Goal: Understand process/instructions

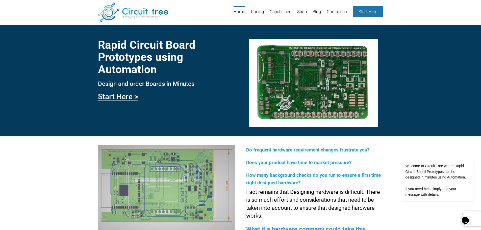
click at [110, 43] on h1 "Rapid Circuit Board Prototypes using Automation" at bounding box center [166, 57] width 137 height 37
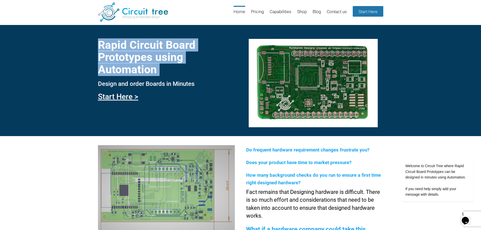
click at [110, 43] on h1 "Rapid Circuit Board Prototypes using Automation" at bounding box center [166, 57] width 137 height 37
click at [129, 49] on h1 "Rapid Circuit Board Prototypes using Automation" at bounding box center [166, 57] width 137 height 37
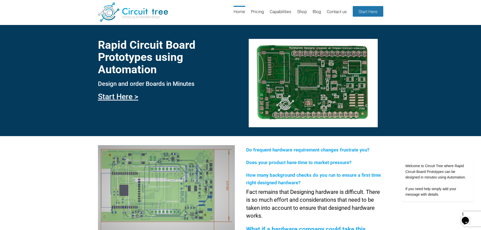
click at [128, 85] on h3 "Design and order Boards in Minutes" at bounding box center [166, 84] width 137 height 7
click at [153, 85] on h3 "Design and order Boards in Minutes" at bounding box center [166, 84] width 137 height 7
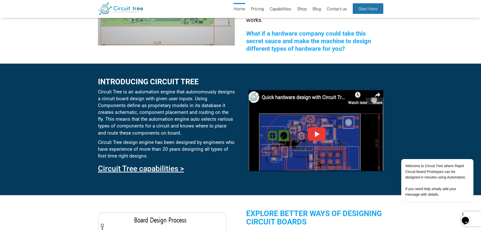
scroll to position [196, 0]
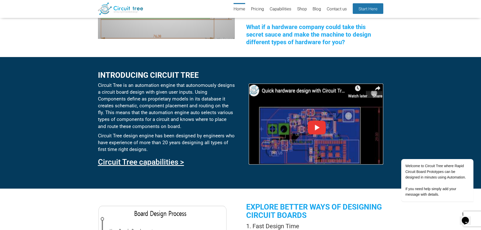
click at [312, 121] on img at bounding box center [316, 124] width 134 height 81
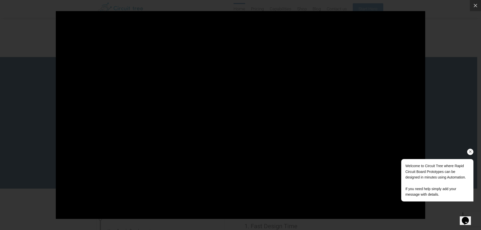
click at [473, 153] on icon "Chat attention grabber" at bounding box center [470, 152] width 5 height 5
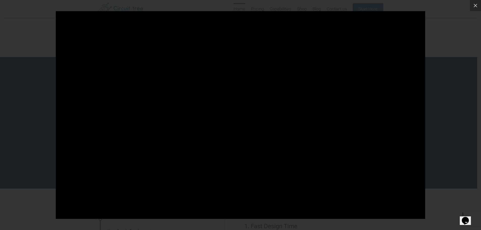
click at [44, 58] on div at bounding box center [240, 115] width 481 height 230
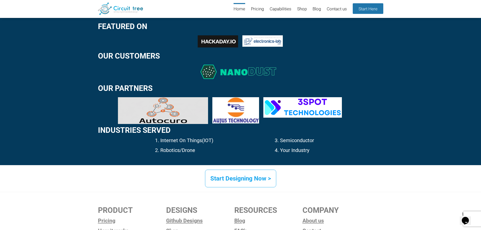
scroll to position [744, 0]
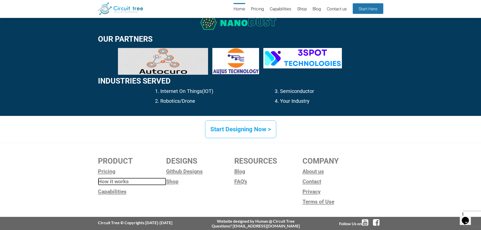
click at [110, 182] on link "How it works" at bounding box center [132, 182] width 68 height 8
